Goal: Task Accomplishment & Management: Use online tool/utility

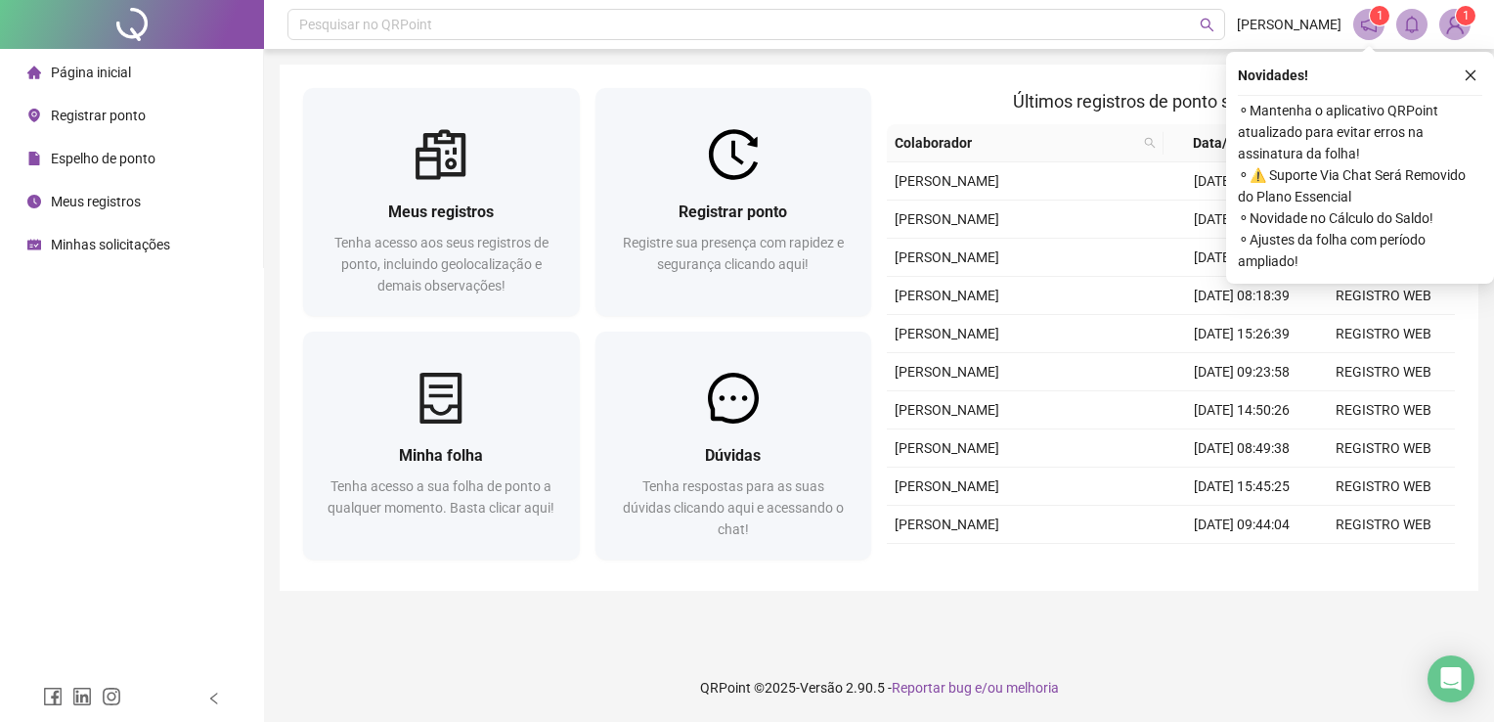
drag, startPoint x: 1467, startPoint y: 72, endPoint x: 1383, endPoint y: 83, distance: 84.8
click at [1467, 72] on icon "close" at bounding box center [1471, 75] width 14 height 14
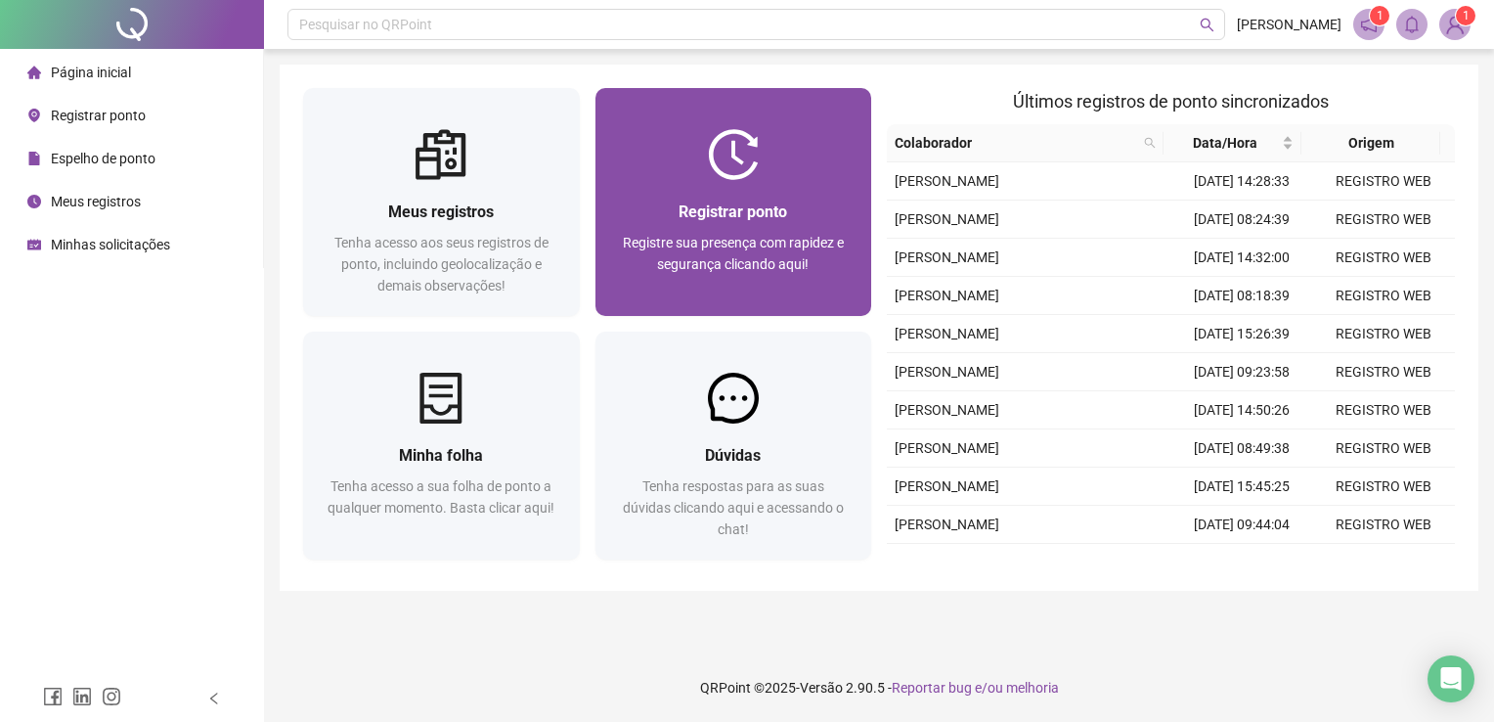
click at [726, 172] on img at bounding box center [733, 154] width 51 height 51
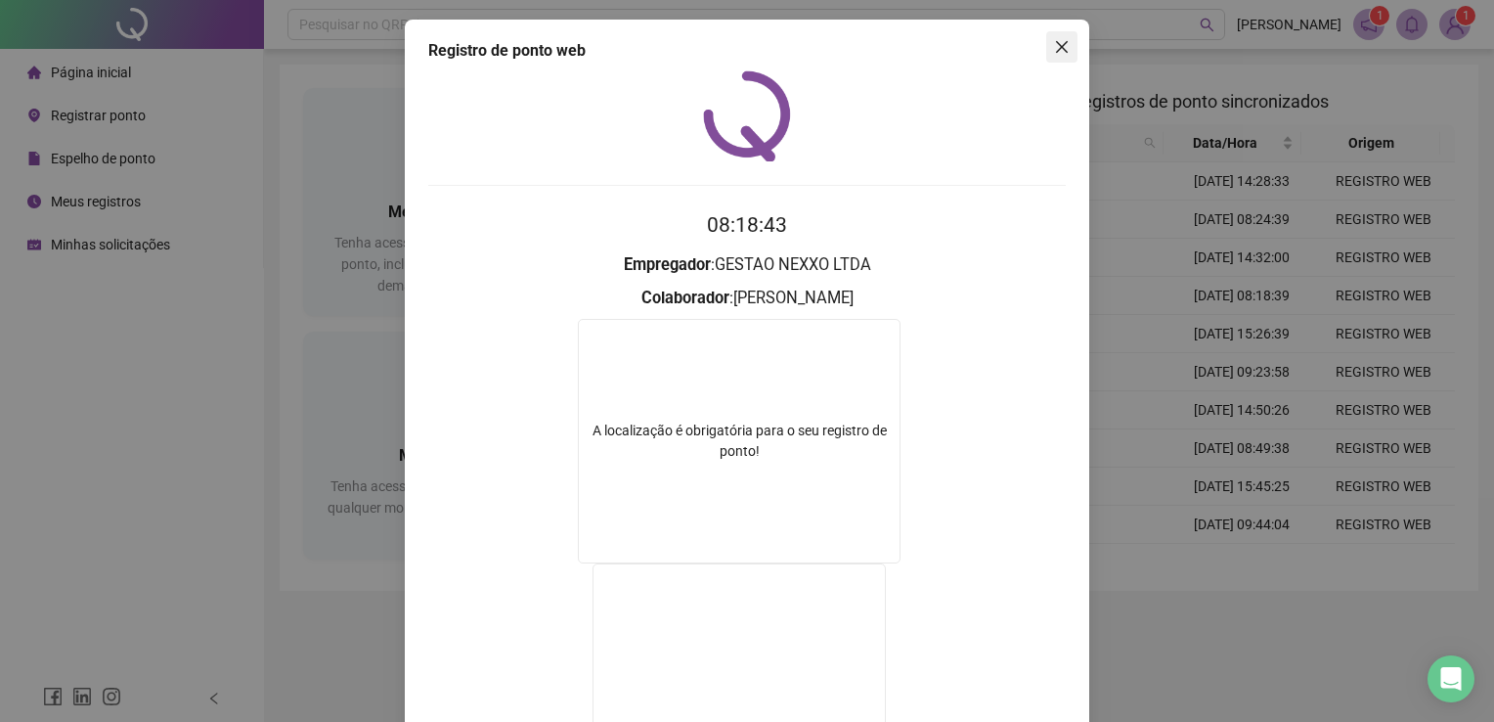
click at [1059, 53] on icon "close" at bounding box center [1062, 47] width 16 height 16
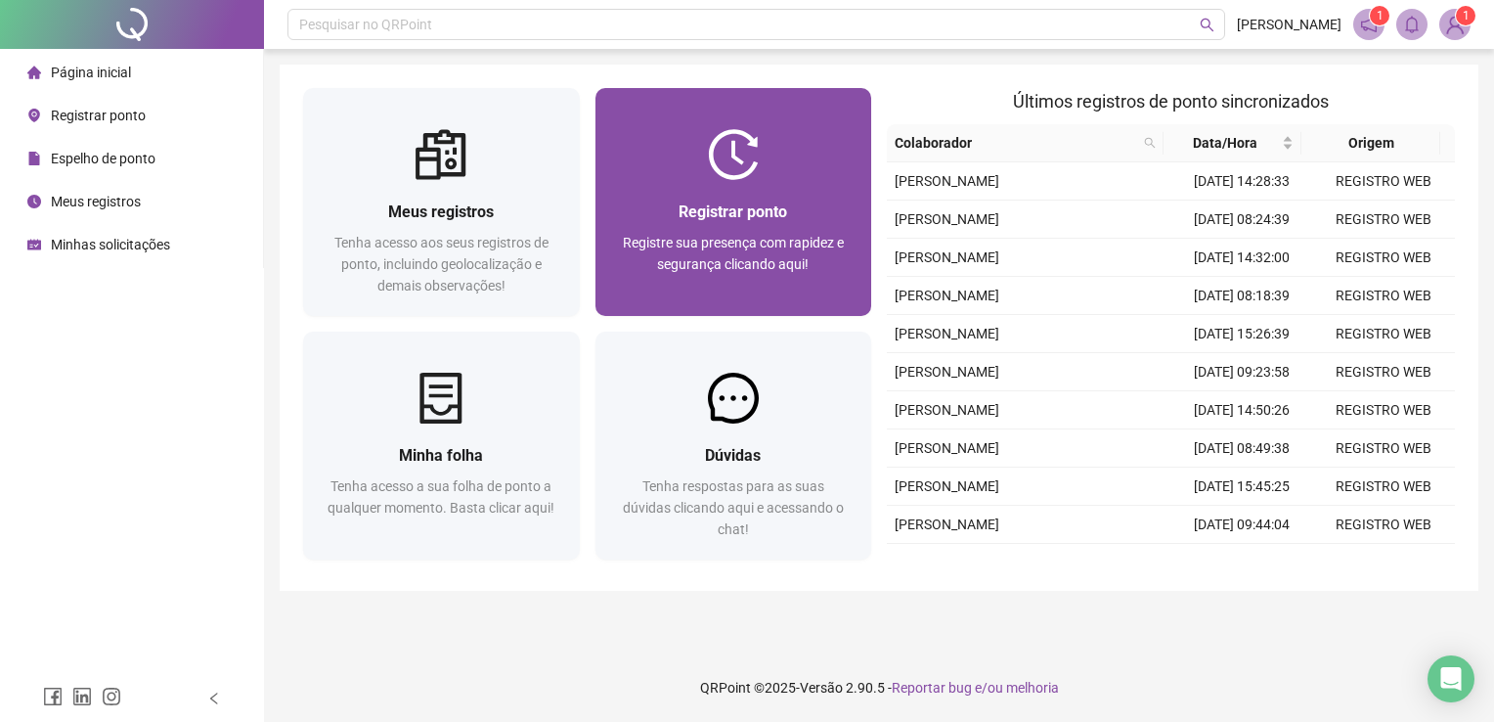
click at [676, 186] on div "Registrar ponto Registre sua presença com rapidez e segurança clicando aqui!" at bounding box center [734, 248] width 277 height 136
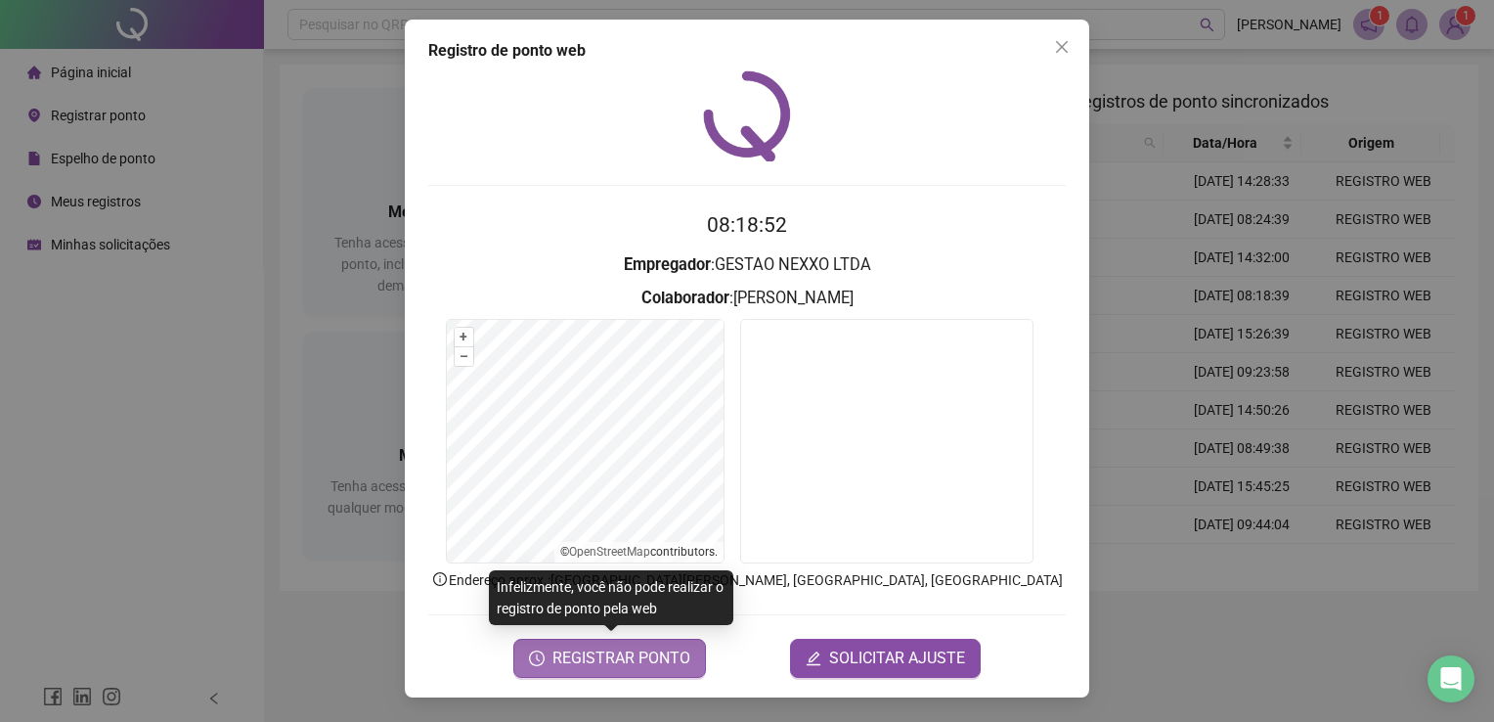
click at [625, 648] on span "REGISTRAR PONTO" at bounding box center [621, 657] width 138 height 23
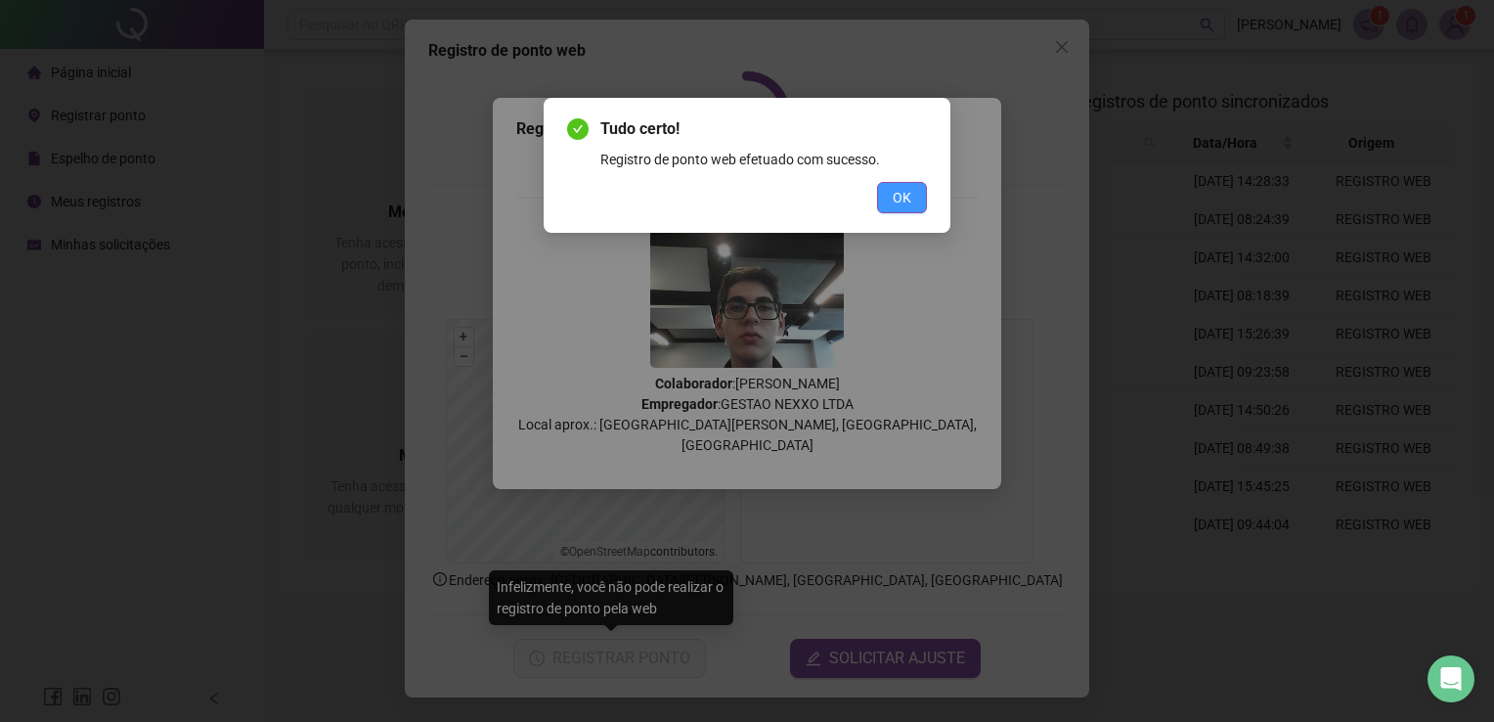
click at [916, 198] on button "OK" at bounding box center [902, 197] width 50 height 31
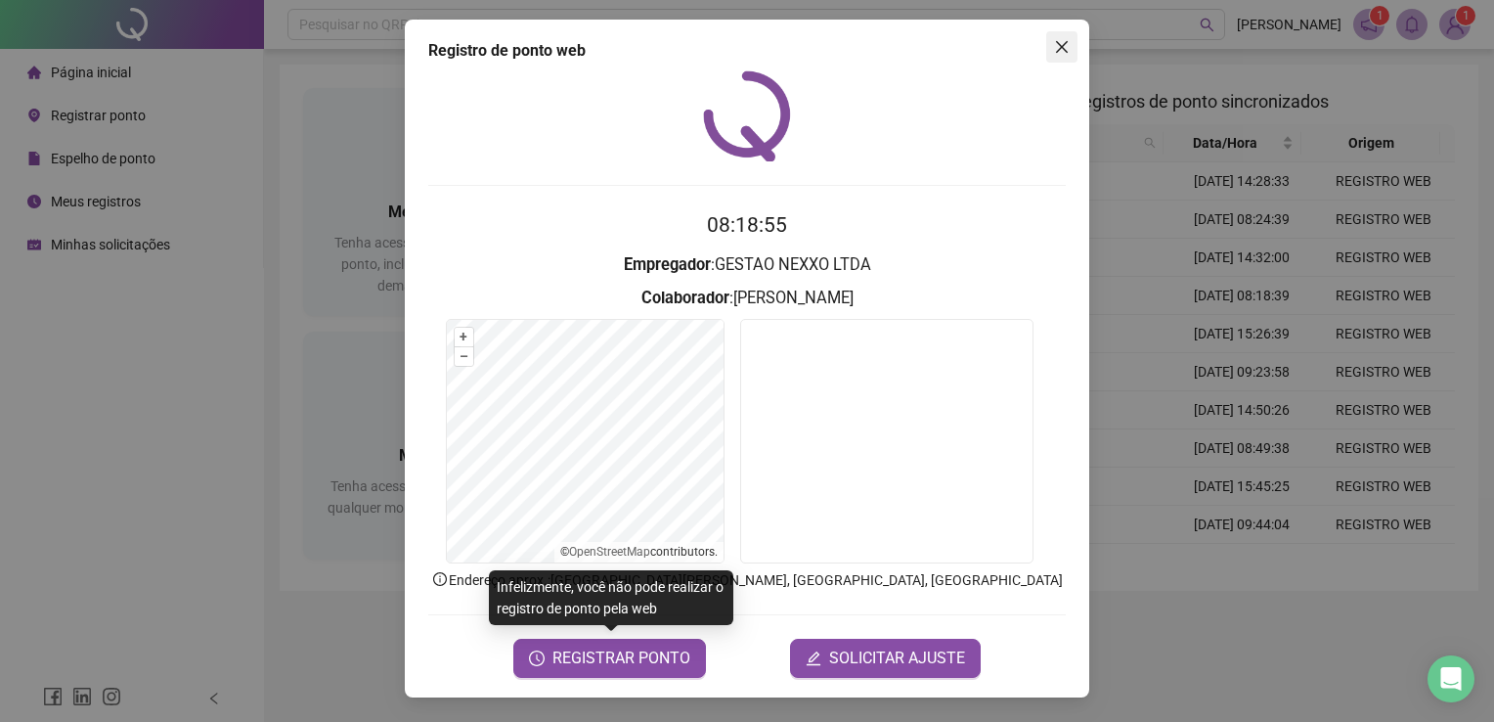
click at [1061, 58] on button "Close" at bounding box center [1061, 46] width 31 height 31
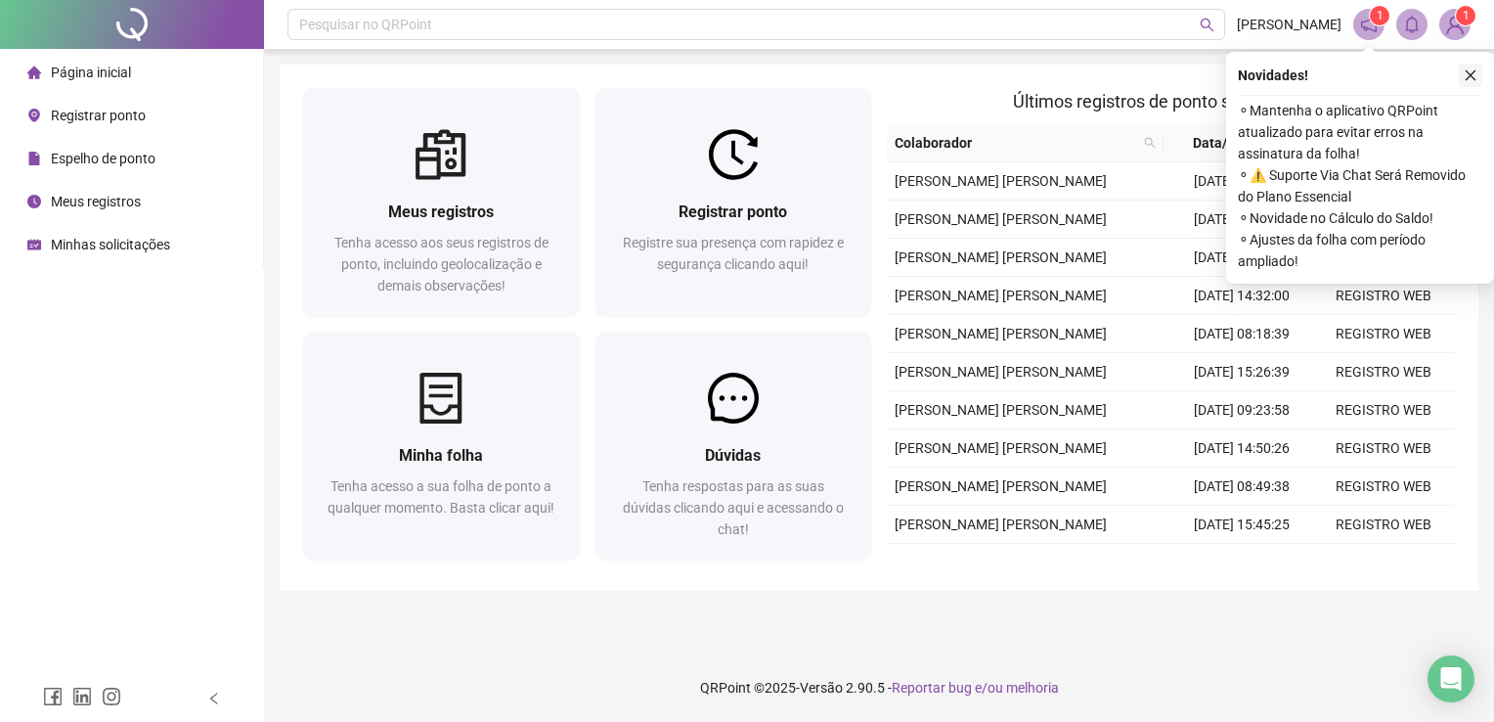
click at [1467, 76] on icon "close" at bounding box center [1471, 75] width 14 height 14
